Goal: Complete application form

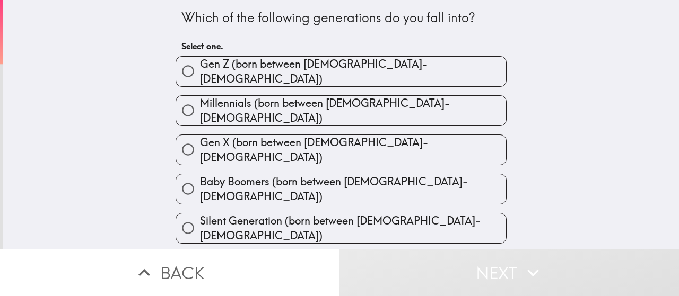
click at [350, 101] on span "Millennials (born between [DEMOGRAPHIC_DATA]-[DEMOGRAPHIC_DATA])" at bounding box center [353, 111] width 306 height 30
click at [200, 101] on input "Millennials (born between [DEMOGRAPHIC_DATA]-[DEMOGRAPHIC_DATA])" at bounding box center [188, 111] width 24 height 24
radio input "true"
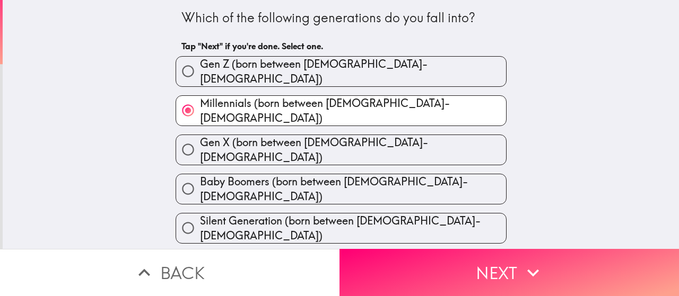
scroll to position [10, 0]
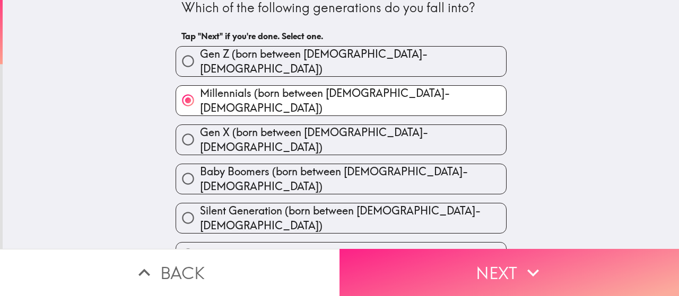
click at [489, 262] on button "Next" at bounding box center [508, 272] width 339 height 47
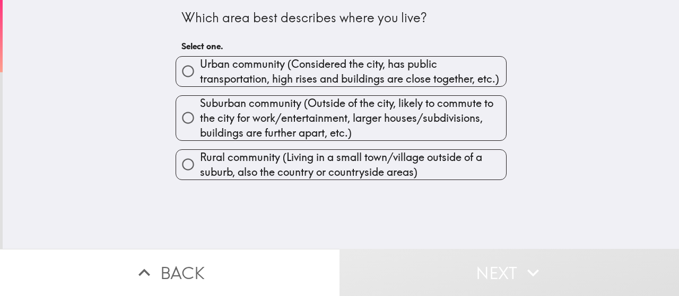
click at [302, 69] on span "Urban community (Considered the city, has public transportation, high rises and…" at bounding box center [353, 72] width 306 height 30
click at [200, 69] on input "Urban community (Considered the city, has public transportation, high rises and…" at bounding box center [188, 71] width 24 height 24
radio input "true"
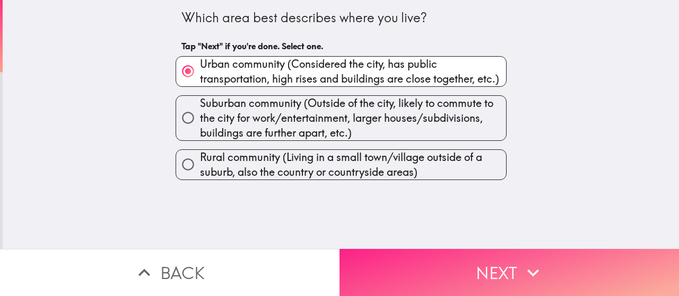
click at [490, 262] on button "Next" at bounding box center [508, 272] width 339 height 47
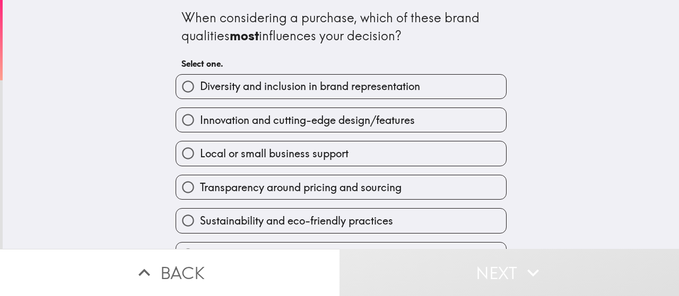
click at [273, 88] on span "Diversity and inclusion in brand representation" at bounding box center [310, 86] width 220 height 15
click at [200, 88] on input "Diversity and inclusion in brand representation" at bounding box center [188, 87] width 24 height 24
radio input "true"
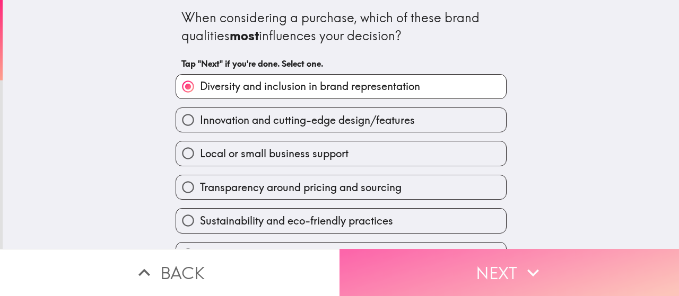
click at [430, 269] on button "Next" at bounding box center [508, 272] width 339 height 47
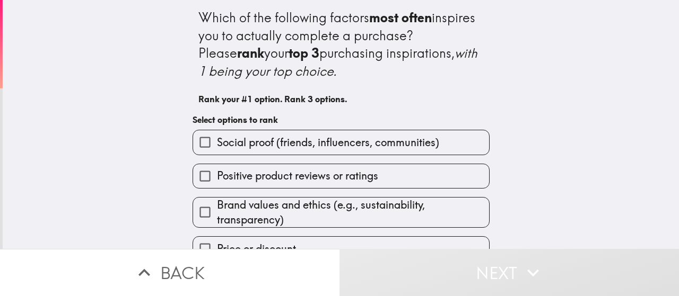
click at [287, 140] on span "Social proof (friends, influencers, communities)" at bounding box center [328, 142] width 222 height 15
click at [217, 140] on input "Social proof (friends, influencers, communities)" at bounding box center [205, 142] width 24 height 24
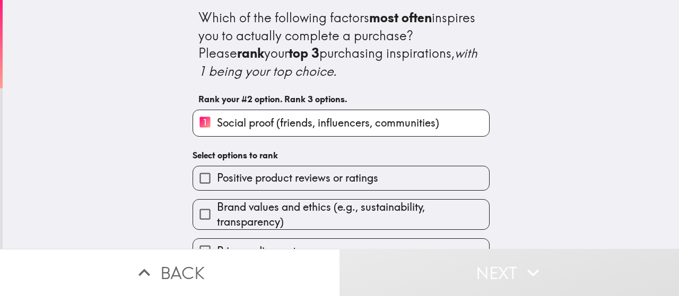
click at [322, 204] on span "Brand values and ethics (e.g., sustainability, transparency)" at bounding box center [353, 215] width 272 height 30
click at [217, 204] on input "Brand values and ethics (e.g., sustainability, transparency)" at bounding box center [205, 214] width 24 height 24
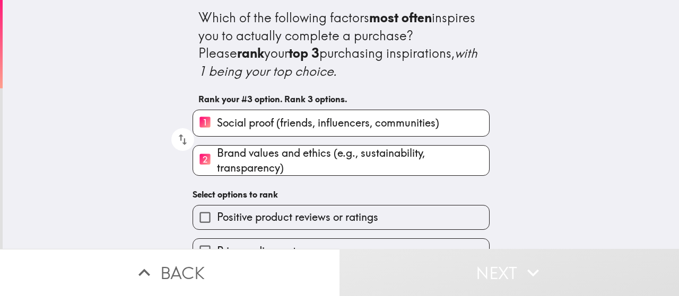
click at [325, 178] on div "Which of the following factors most often inspires you to actually complete a p…" at bounding box center [340, 182] width 339 height 365
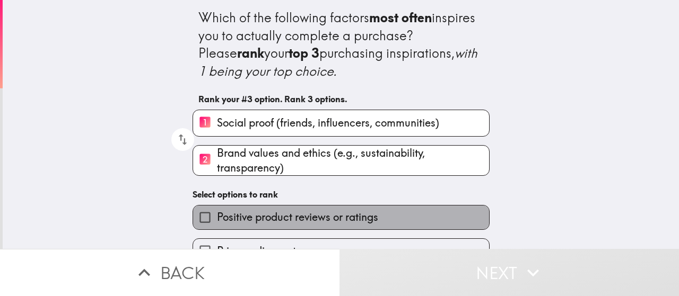
click at [324, 219] on span "Positive product reviews or ratings" at bounding box center [297, 217] width 161 height 15
click at [217, 219] on input "Positive product reviews or ratings" at bounding box center [205, 218] width 24 height 24
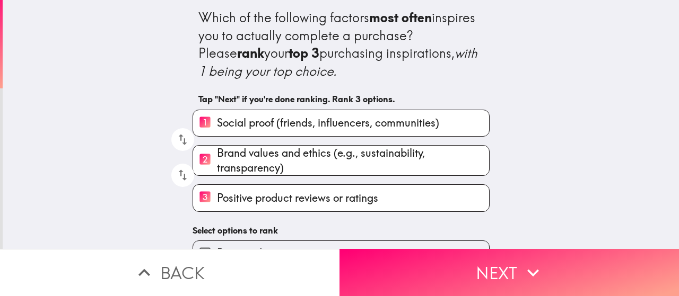
scroll to position [106, 0]
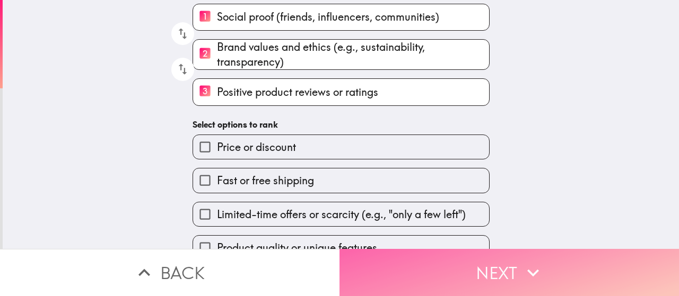
click at [510, 263] on button "Next" at bounding box center [508, 272] width 339 height 47
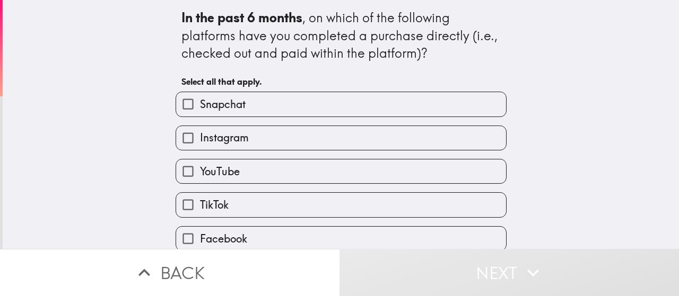
click at [248, 105] on label "Snapchat" at bounding box center [341, 104] width 330 height 24
click at [200, 105] on input "Snapchat" at bounding box center [188, 104] width 24 height 24
checkbox input "true"
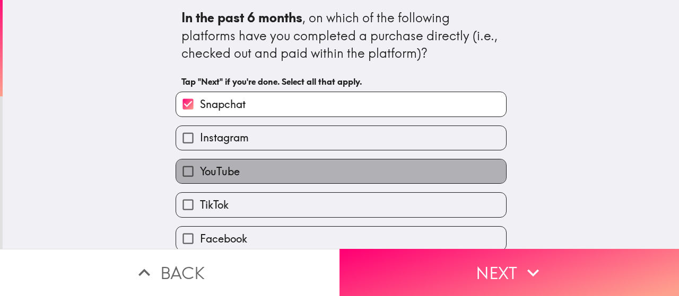
click at [225, 172] on span "YouTube" at bounding box center [220, 171] width 40 height 15
click at [200, 172] on input "YouTube" at bounding box center [188, 172] width 24 height 24
checkbox input "true"
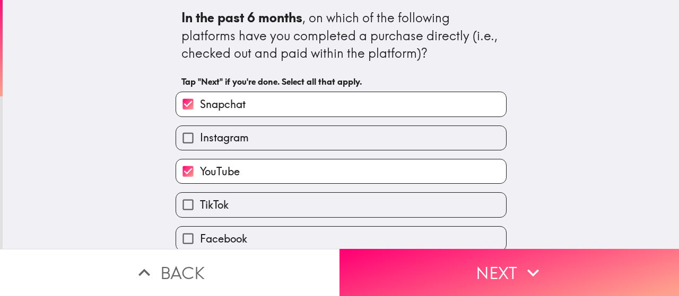
click at [240, 142] on span "Instagram" at bounding box center [224, 137] width 49 height 15
click at [200, 142] on input "Instagram" at bounding box center [188, 138] width 24 height 24
checkbox input "true"
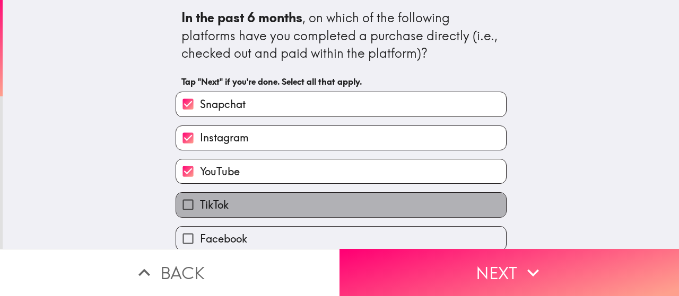
click at [227, 202] on label "TikTok" at bounding box center [341, 205] width 330 height 24
click at [200, 202] on input "TikTok" at bounding box center [188, 205] width 24 height 24
checkbox input "true"
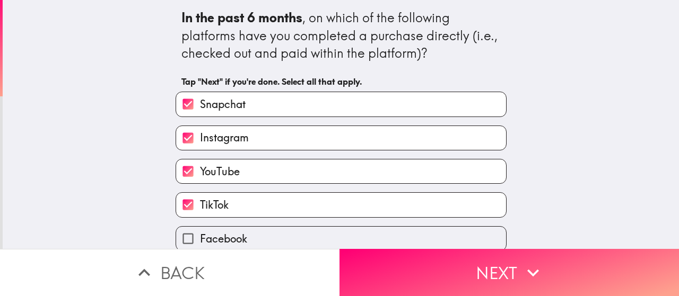
click at [230, 235] on span "Facebook" at bounding box center [223, 239] width 47 height 15
click at [200, 235] on input "Facebook" at bounding box center [188, 239] width 24 height 24
checkbox input "true"
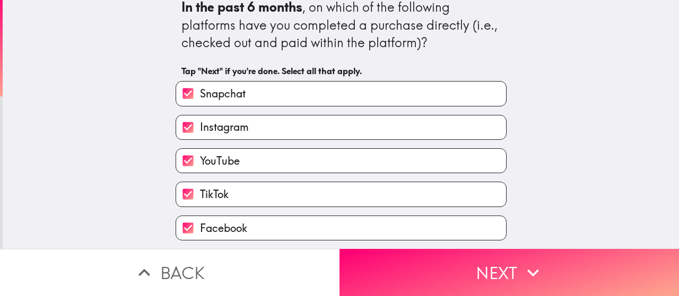
scroll to position [80, 0]
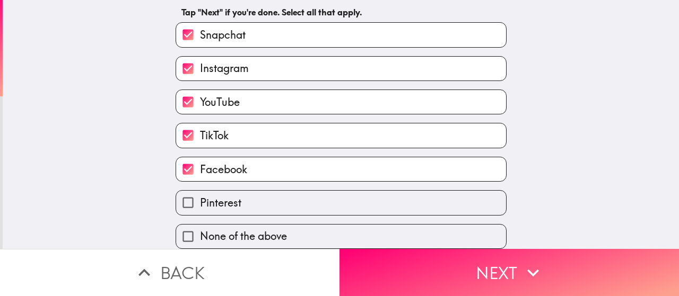
click at [261, 198] on label "Pinterest" at bounding box center [341, 203] width 330 height 24
click at [200, 198] on input "Pinterest" at bounding box center [188, 203] width 24 height 24
checkbox input "true"
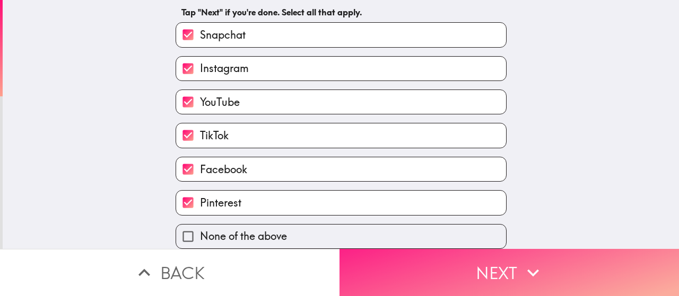
click at [506, 260] on button "Next" at bounding box center [508, 272] width 339 height 47
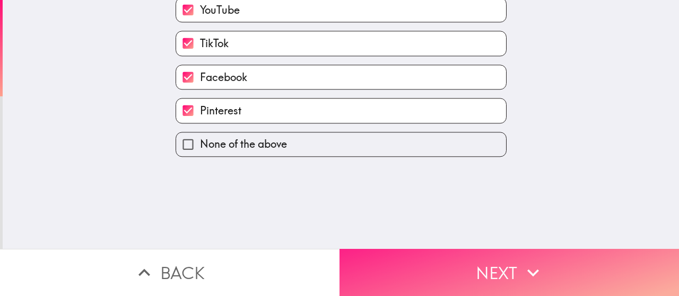
scroll to position [0, 0]
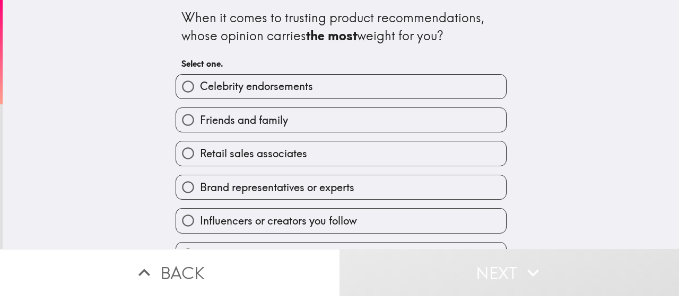
click at [253, 86] on span "Celebrity endorsements" at bounding box center [256, 86] width 113 height 15
click at [200, 86] on input "Celebrity endorsements" at bounding box center [188, 87] width 24 height 24
radio input "true"
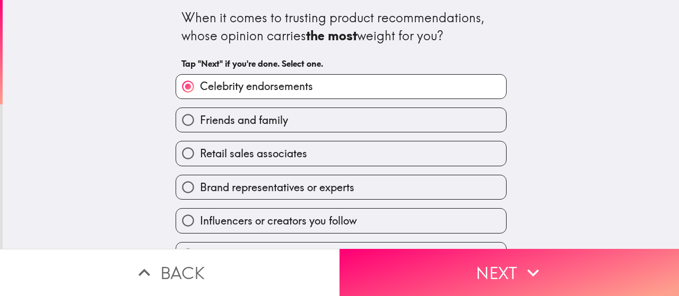
click at [262, 125] on span "Friends and family" at bounding box center [244, 120] width 88 height 15
click at [200, 125] on input "Friends and family" at bounding box center [188, 120] width 24 height 24
radio input "true"
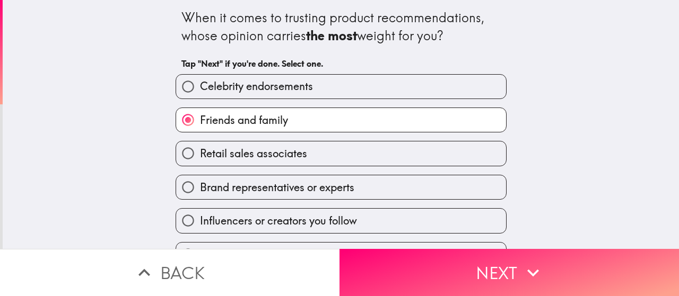
click at [257, 151] on span "Retail sales associates" at bounding box center [253, 153] width 107 height 15
click at [200, 151] on input "Retail sales associates" at bounding box center [188, 154] width 24 height 24
radio input "true"
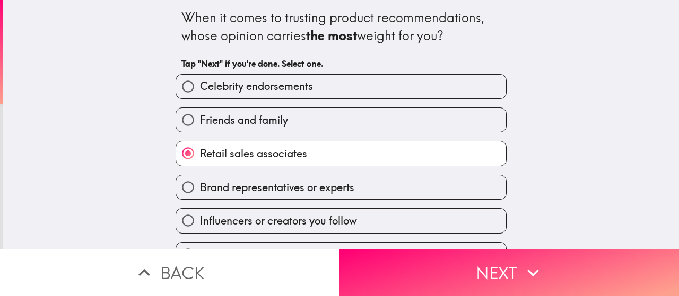
click at [257, 178] on label "Brand representatives or experts" at bounding box center [341, 187] width 330 height 24
click at [200, 178] on input "Brand representatives or experts" at bounding box center [188, 187] width 24 height 24
radio input "true"
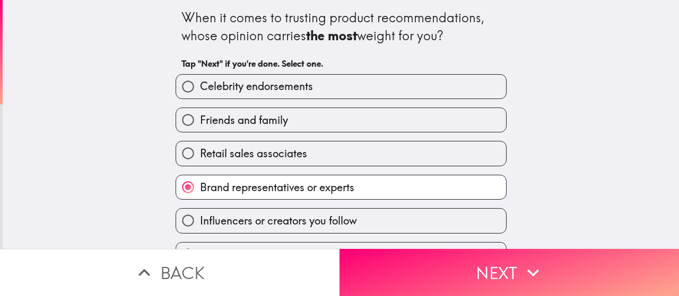
click at [254, 115] on span "Friends and family" at bounding box center [244, 120] width 88 height 15
click at [200, 115] on input "Friends and family" at bounding box center [188, 120] width 24 height 24
radio input "true"
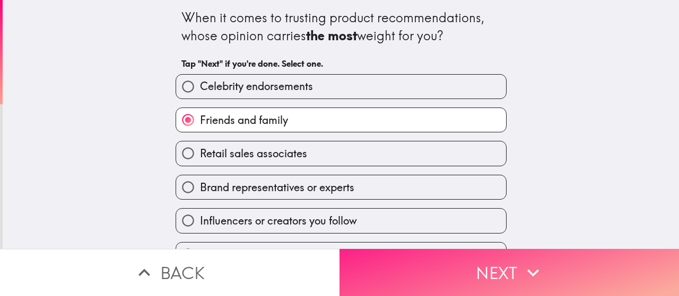
click at [493, 260] on button "Next" at bounding box center [508, 272] width 339 height 47
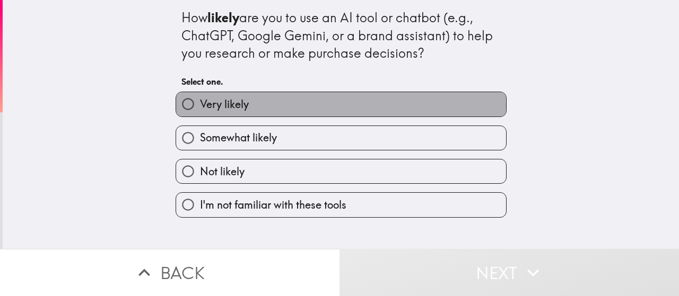
click at [229, 105] on span "Very likely" at bounding box center [224, 104] width 49 height 15
click at [200, 105] on input "Very likely" at bounding box center [188, 104] width 24 height 24
radio input "true"
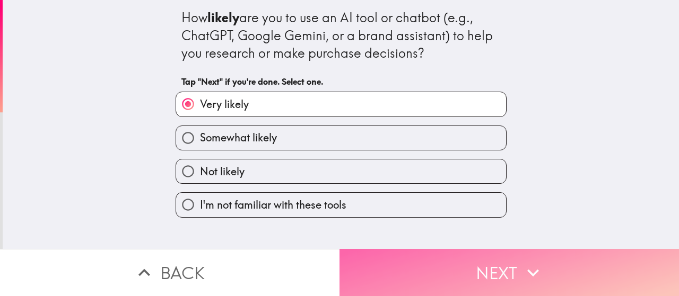
click at [484, 269] on button "Next" at bounding box center [508, 272] width 339 height 47
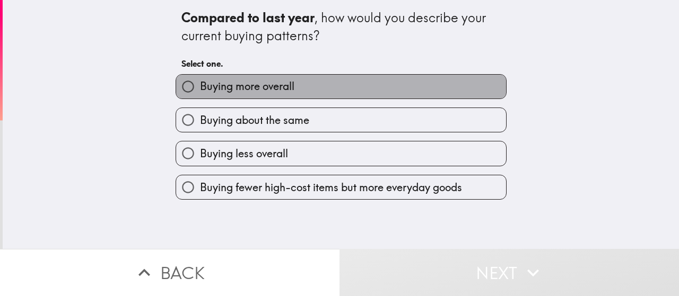
click at [235, 87] on span "Buying more overall" at bounding box center [247, 86] width 94 height 15
click at [200, 87] on input "Buying more overall" at bounding box center [188, 87] width 24 height 24
radio input "true"
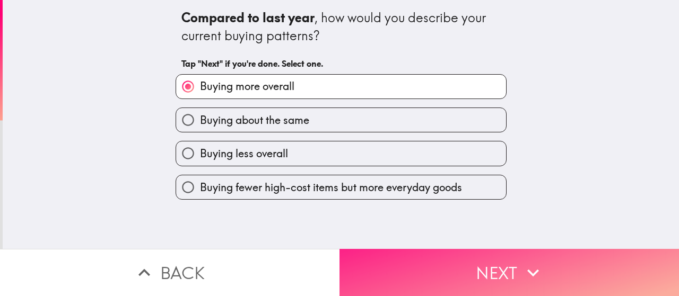
click at [481, 261] on button "Next" at bounding box center [508, 272] width 339 height 47
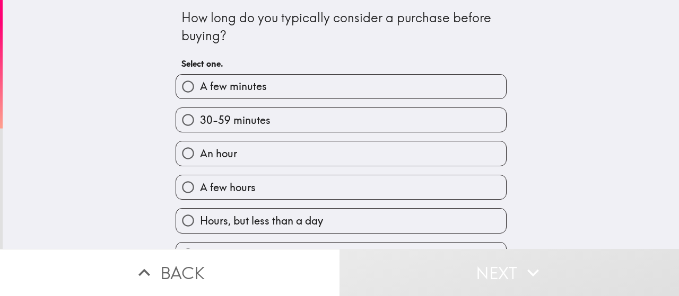
click at [227, 153] on span "An hour" at bounding box center [218, 153] width 37 height 15
click at [200, 153] on input "An hour" at bounding box center [188, 154] width 24 height 24
radio input "true"
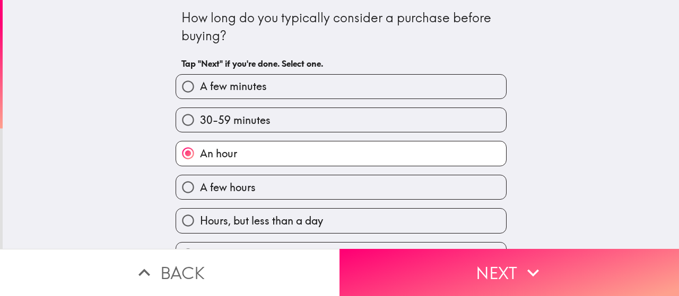
click at [258, 190] on label "A few hours" at bounding box center [341, 187] width 330 height 24
click at [200, 190] on input "A few hours" at bounding box center [188, 187] width 24 height 24
radio input "true"
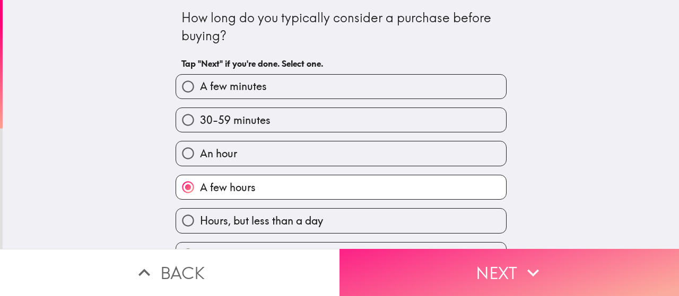
click at [514, 260] on button "Next" at bounding box center [508, 272] width 339 height 47
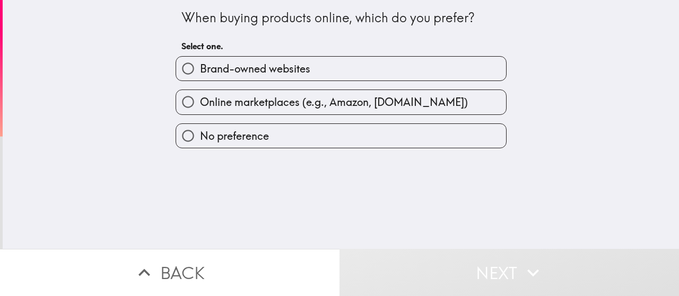
click at [266, 64] on span "Brand-owned websites" at bounding box center [255, 68] width 110 height 15
click at [200, 64] on input "Brand-owned websites" at bounding box center [188, 69] width 24 height 24
radio input "true"
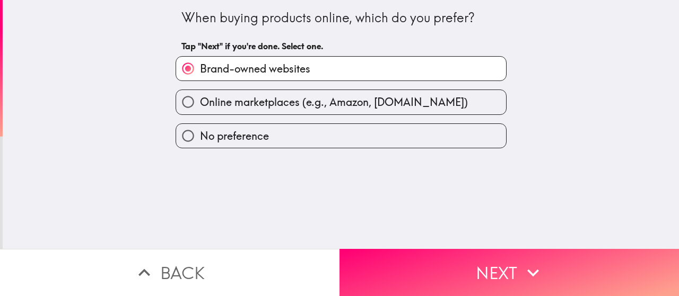
click at [296, 107] on span "Online marketplaces (e.g., Amazon, [DOMAIN_NAME])" at bounding box center [334, 102] width 268 height 15
click at [200, 107] on input "Online marketplaces (e.g., Amazon, [DOMAIN_NAME])" at bounding box center [188, 102] width 24 height 24
radio input "true"
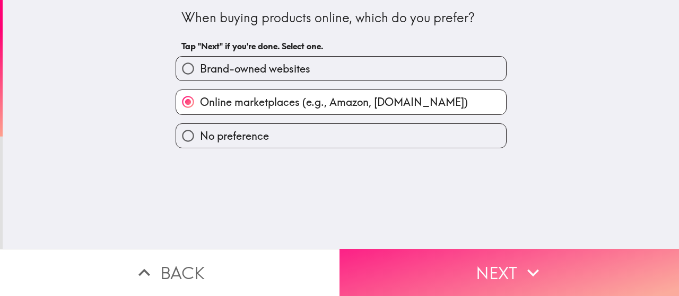
click at [465, 267] on button "Next" at bounding box center [508, 272] width 339 height 47
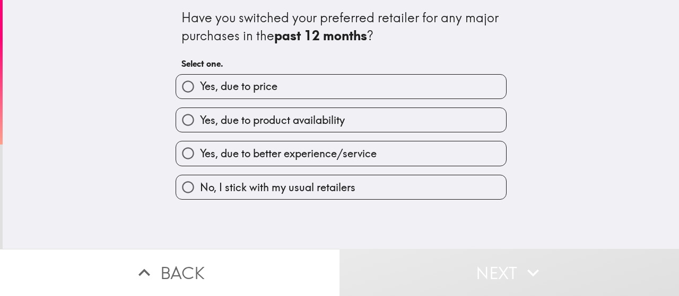
click at [244, 79] on span "Yes, due to price" at bounding box center [238, 86] width 77 height 15
click at [200, 79] on input "Yes, due to price" at bounding box center [188, 87] width 24 height 24
radio input "true"
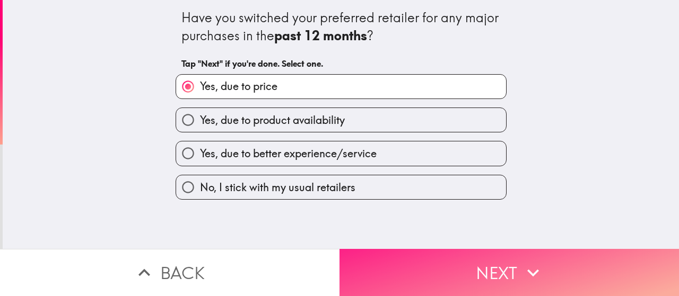
click at [453, 258] on button "Next" at bounding box center [508, 272] width 339 height 47
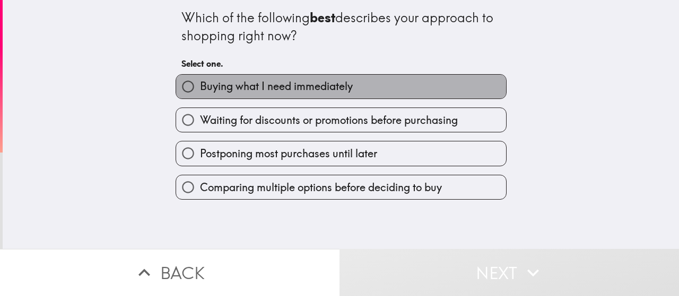
click at [237, 90] on span "Buying what I need immediately" at bounding box center [276, 86] width 153 height 15
click at [200, 90] on input "Buying what I need immediately" at bounding box center [188, 87] width 24 height 24
radio input "true"
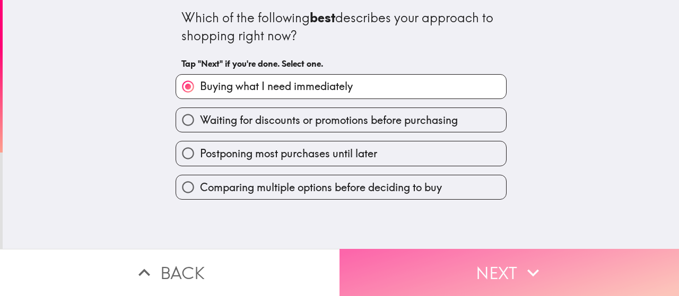
click at [468, 272] on button "Next" at bounding box center [508, 272] width 339 height 47
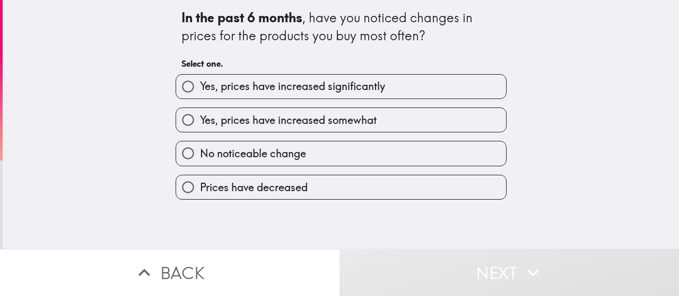
click at [275, 83] on span "Yes, prices have increased significantly" at bounding box center [292, 86] width 185 height 15
click at [200, 83] on input "Yes, prices have increased significantly" at bounding box center [188, 87] width 24 height 24
radio input "true"
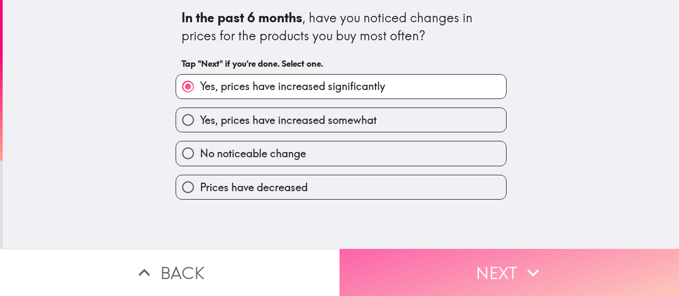
click at [455, 268] on button "Next" at bounding box center [508, 272] width 339 height 47
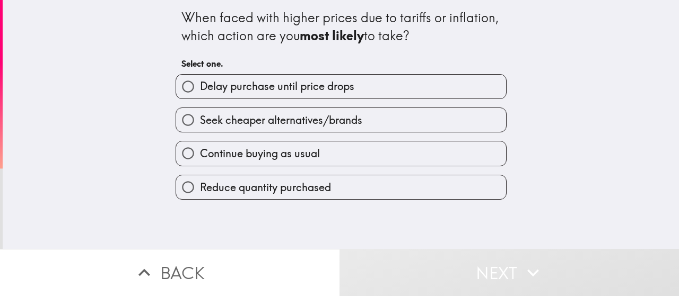
click at [234, 87] on span "Delay purchase until price drops" at bounding box center [277, 86] width 154 height 15
click at [200, 87] on input "Delay purchase until price drops" at bounding box center [188, 87] width 24 height 24
radio input "true"
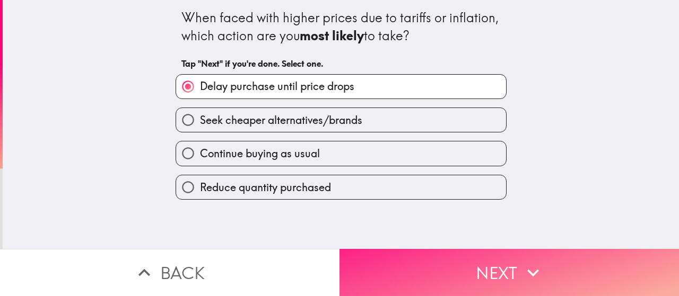
click at [443, 262] on button "Next" at bounding box center [508, 272] width 339 height 47
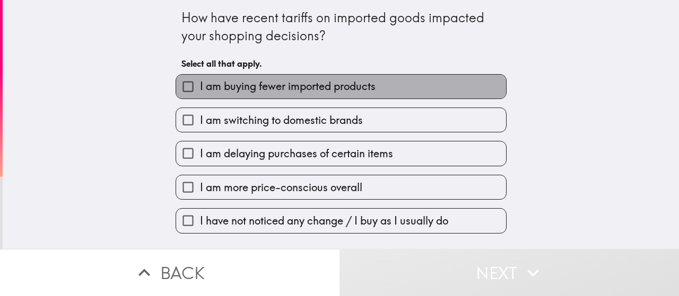
click at [259, 76] on label "I am buying fewer imported products" at bounding box center [341, 87] width 330 height 24
click at [200, 76] on input "I am buying fewer imported products" at bounding box center [188, 87] width 24 height 24
checkbox input "true"
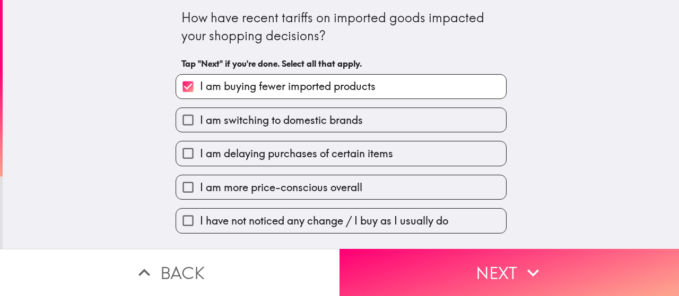
click at [307, 161] on span "I am delaying purchases of certain items" at bounding box center [296, 153] width 193 height 15
click at [200, 161] on input "I am delaying purchases of certain items" at bounding box center [188, 154] width 24 height 24
checkbox input "true"
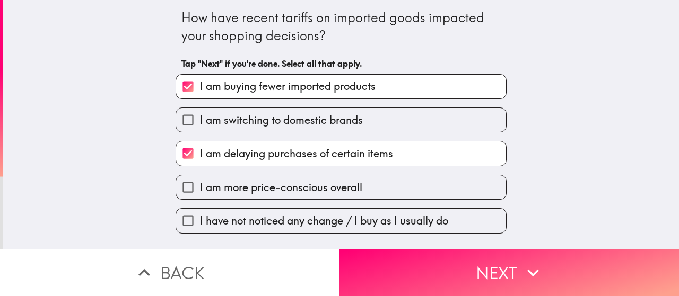
click at [301, 121] on span "I am switching to domestic brands" at bounding box center [281, 120] width 163 height 15
click at [200, 121] on input "I am switching to domestic brands" at bounding box center [188, 120] width 24 height 24
checkbox input "true"
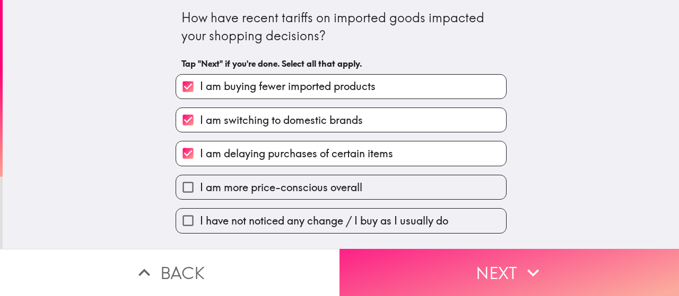
click at [425, 267] on button "Next" at bounding box center [508, 272] width 339 height 47
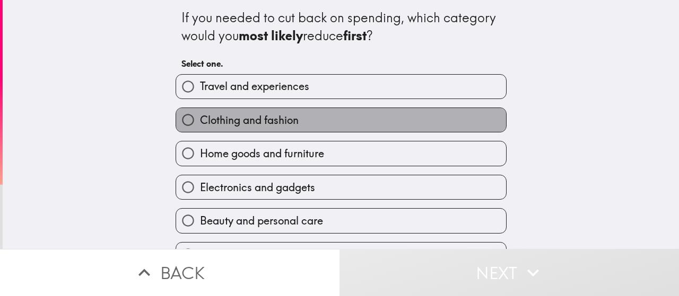
click at [271, 108] on div "Clothing and fashion" at bounding box center [340, 120] width 331 height 25
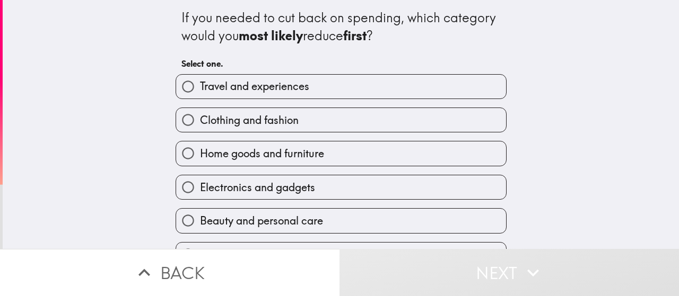
click at [284, 74] on div "Travel and experiences" at bounding box center [340, 86] width 331 height 25
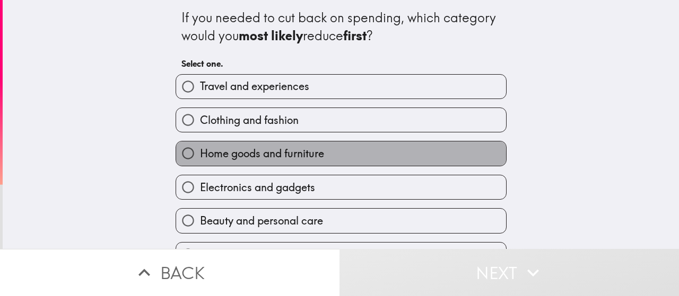
click at [274, 155] on span "Home goods and furniture" at bounding box center [262, 153] width 124 height 15
click at [200, 155] on input "Home goods and furniture" at bounding box center [188, 154] width 24 height 24
radio input "true"
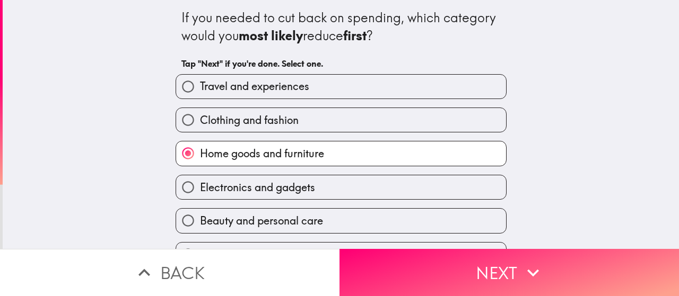
click at [297, 91] on span "Travel and experiences" at bounding box center [254, 86] width 109 height 15
click at [200, 91] on input "Travel and experiences" at bounding box center [188, 87] width 24 height 24
radio input "true"
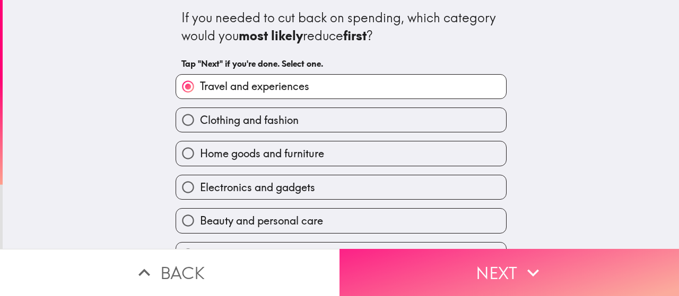
click at [451, 260] on button "Next" at bounding box center [508, 272] width 339 height 47
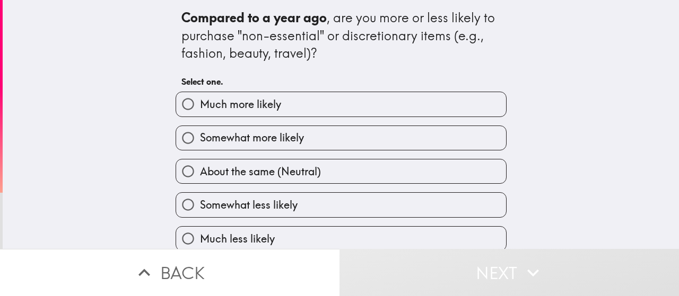
click at [237, 105] on span "Much more likely" at bounding box center [240, 104] width 81 height 15
click at [200, 105] on input "Much more likely" at bounding box center [188, 104] width 24 height 24
radio input "true"
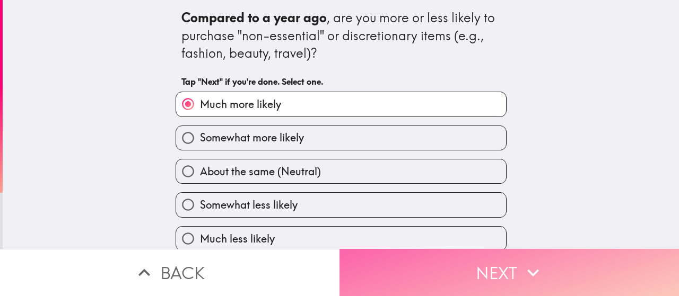
click at [433, 262] on button "Next" at bounding box center [508, 272] width 339 height 47
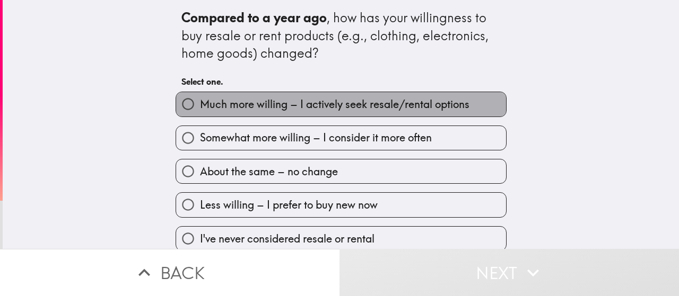
click at [279, 111] on span "Much more willing – I actively seek resale/rental options" at bounding box center [334, 104] width 269 height 15
click at [200, 111] on input "Much more willing – I actively seek resale/rental options" at bounding box center [188, 104] width 24 height 24
radio input "true"
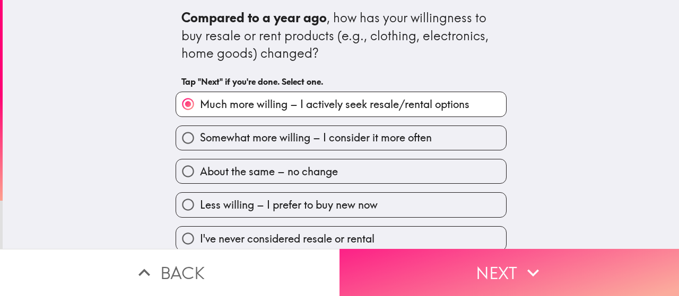
click at [459, 263] on button "Next" at bounding box center [508, 272] width 339 height 47
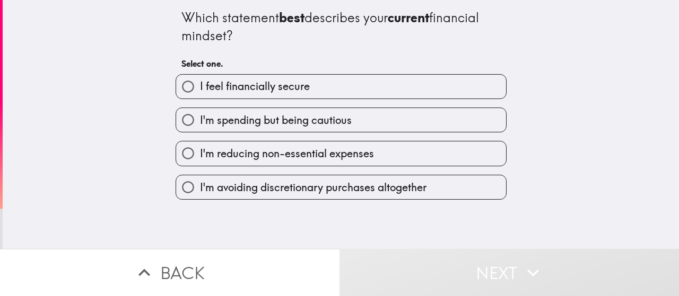
click at [274, 89] on span "I feel financially secure" at bounding box center [255, 86] width 110 height 15
click at [200, 89] on input "I feel financially secure" at bounding box center [188, 87] width 24 height 24
radio input "true"
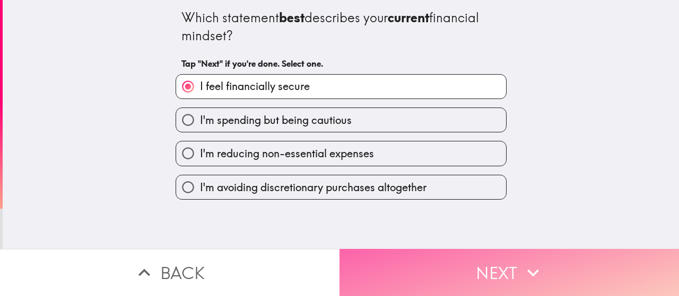
click at [469, 269] on button "Next" at bounding box center [508, 272] width 339 height 47
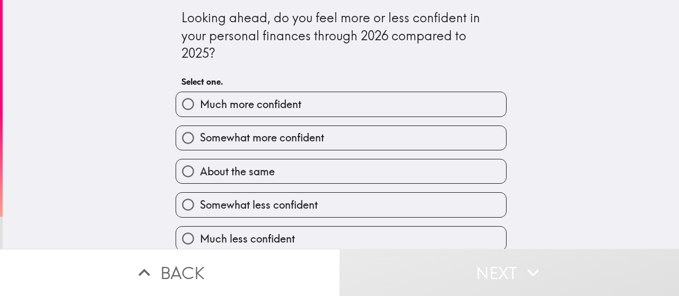
click at [262, 104] on span "Much more confident" at bounding box center [250, 104] width 101 height 15
click at [200, 104] on input "Much more confident" at bounding box center [188, 104] width 24 height 24
radio input "true"
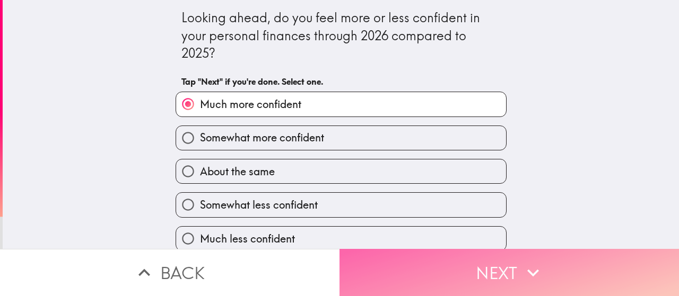
click at [468, 259] on button "Next" at bounding box center [508, 272] width 339 height 47
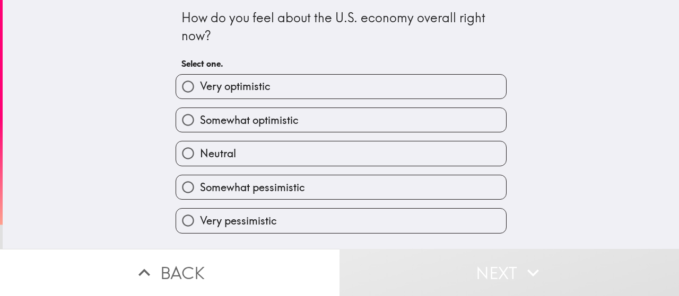
click at [259, 85] on span "Very optimistic" at bounding box center [235, 86] width 71 height 15
click at [200, 85] on input "Very optimistic" at bounding box center [188, 87] width 24 height 24
radio input "true"
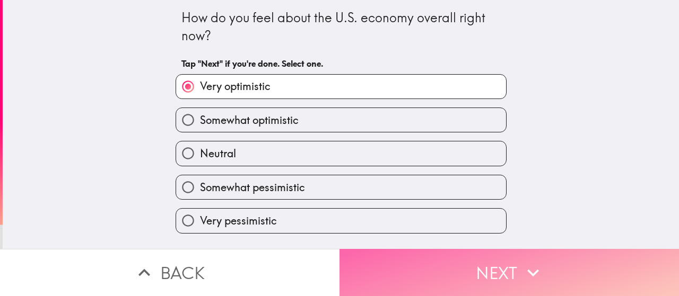
click at [460, 267] on button "Next" at bounding box center [508, 272] width 339 height 47
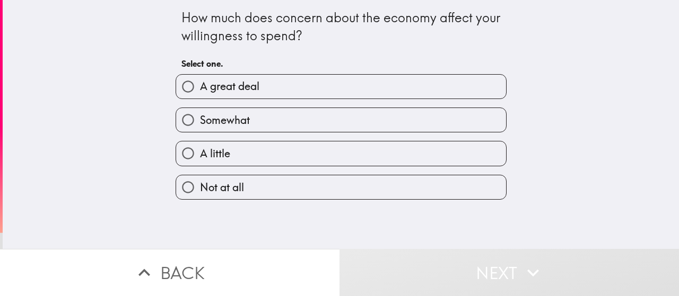
click at [276, 92] on label "A great deal" at bounding box center [341, 87] width 330 height 24
click at [200, 92] on input "A great deal" at bounding box center [188, 87] width 24 height 24
radio input "true"
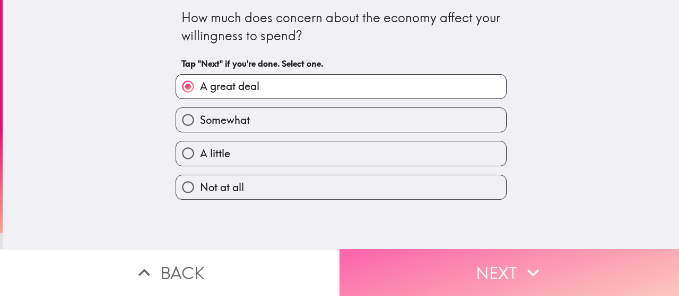
click at [420, 255] on button "Next" at bounding box center [508, 272] width 339 height 47
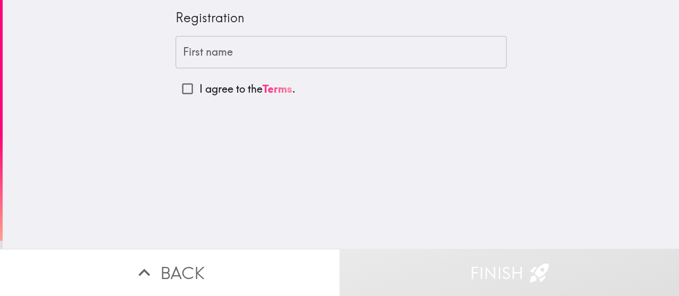
click at [210, 45] on div "First name First name" at bounding box center [340, 52] width 331 height 33
drag, startPoint x: 210, startPoint y: 45, endPoint x: 207, endPoint y: 56, distance: 11.1
click at [207, 57] on div "First name First name" at bounding box center [340, 52] width 331 height 33
click at [209, 51] on div "First name First name" at bounding box center [340, 52] width 331 height 33
click at [212, 54] on div "First name First name" at bounding box center [340, 52] width 331 height 33
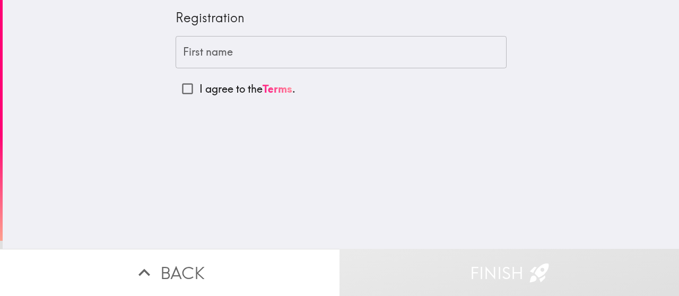
click at [212, 54] on input "First name" at bounding box center [340, 52] width 331 height 33
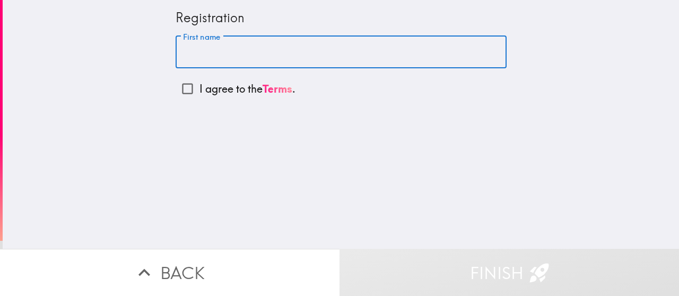
click at [206, 56] on input "First name" at bounding box center [340, 52] width 331 height 33
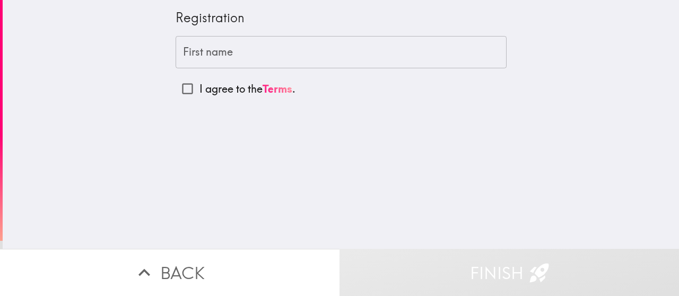
click at [205, 56] on div "First name First name" at bounding box center [340, 52] width 331 height 33
click at [205, 56] on input "First name" at bounding box center [340, 52] width 331 height 33
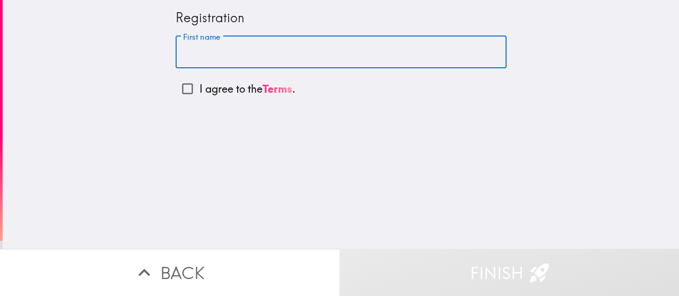
click at [204, 53] on input "First name" at bounding box center [340, 52] width 331 height 33
click at [194, 56] on input "First name" at bounding box center [340, 52] width 331 height 33
click at [208, 55] on input "First name" at bounding box center [340, 52] width 331 height 33
drag, startPoint x: 203, startPoint y: 51, endPoint x: 237, endPoint y: 121, distance: 78.0
click at [237, 121] on div "Registration First name First name I agree to the Terms ." at bounding box center [341, 124] width 676 height 249
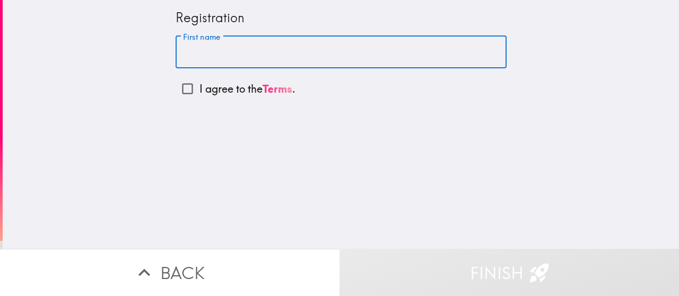
click at [254, 54] on input "First name" at bounding box center [340, 52] width 331 height 33
click at [239, 54] on input "First name" at bounding box center [340, 52] width 331 height 33
click at [201, 58] on input "A" at bounding box center [340, 52] width 331 height 33
click at [292, 56] on input "Aderson" at bounding box center [340, 52] width 331 height 33
type input "Aderson"
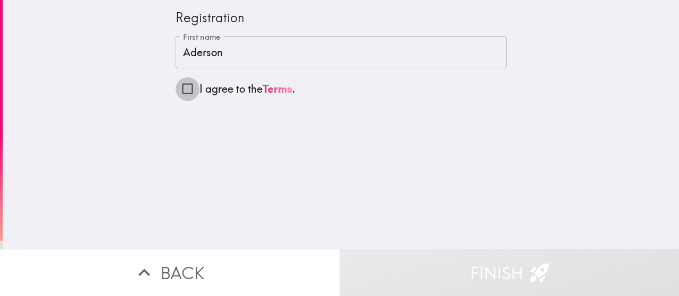
click at [177, 85] on input "I agree to the Terms ." at bounding box center [187, 89] width 24 height 24
checkbox input "true"
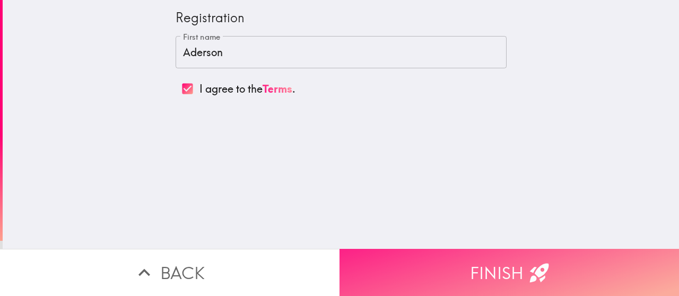
click at [499, 263] on button "Finish" at bounding box center [508, 272] width 339 height 47
